Goal: Task Accomplishment & Management: Manage account settings

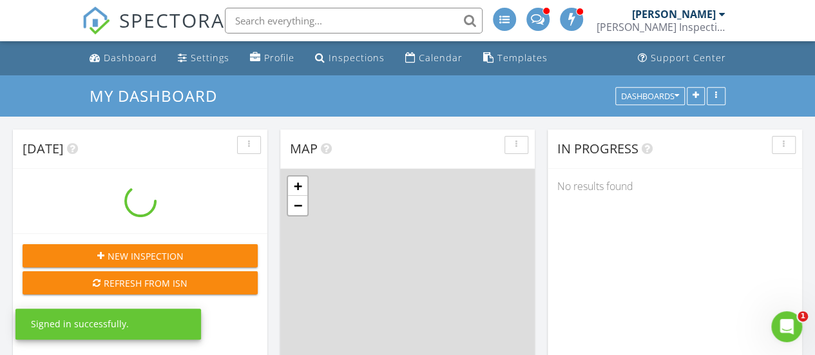
scroll to position [1064, 835]
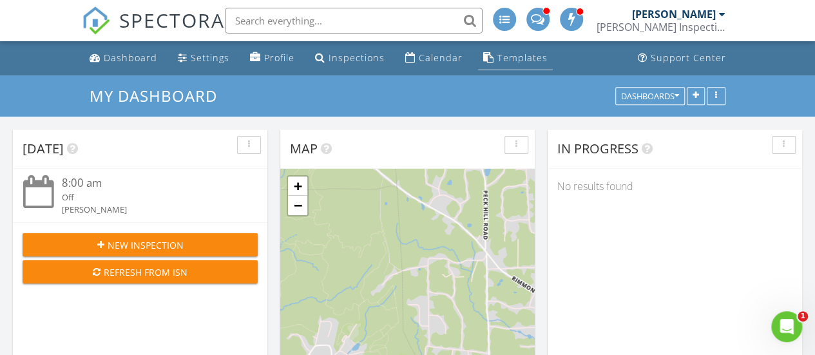
click at [516, 55] on div "Templates" at bounding box center [523, 58] width 50 height 12
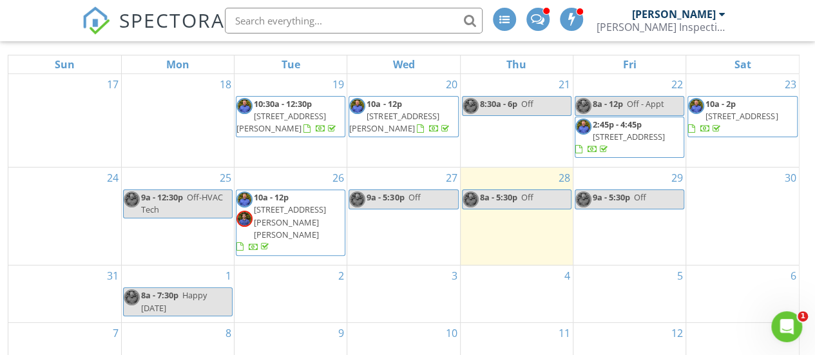
scroll to position [171, 0]
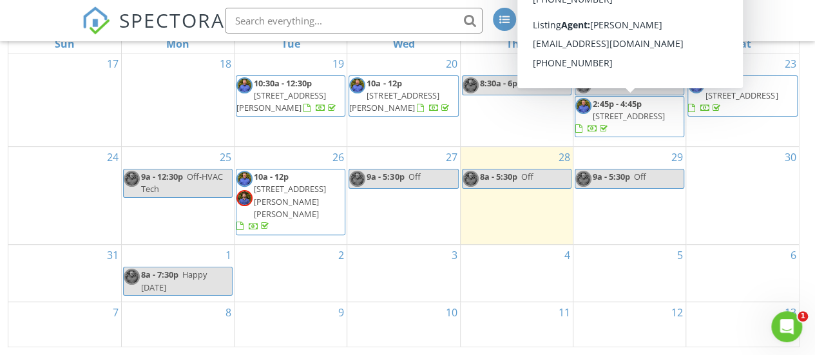
click at [641, 117] on span "[STREET_ADDRESS]" at bounding box center [629, 116] width 72 height 12
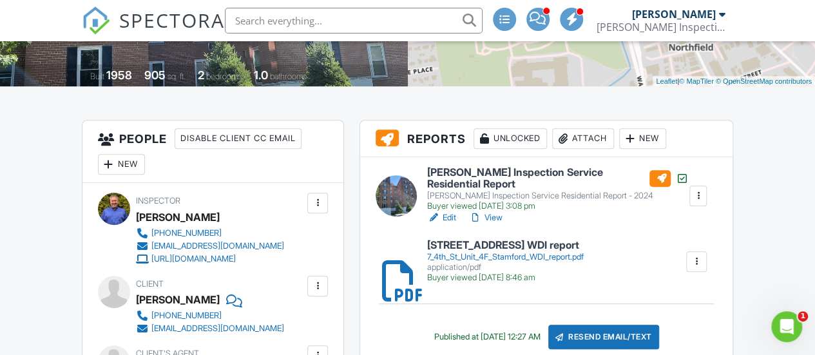
click at [447, 220] on link "Edit" at bounding box center [441, 217] width 29 height 13
